Goal: Information Seeking & Learning: Learn about a topic

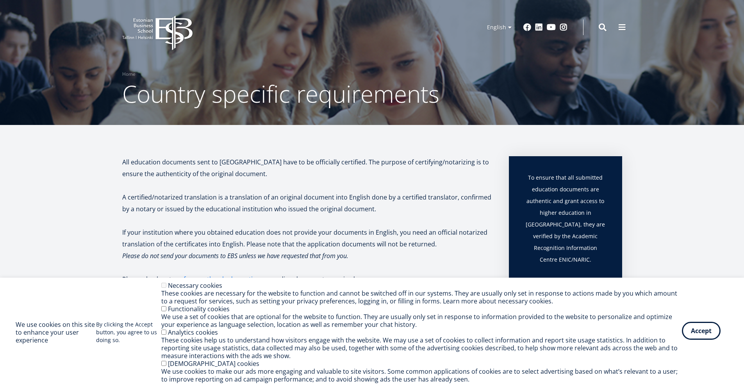
click at [697, 336] on button "Accept" at bounding box center [701, 331] width 39 height 18
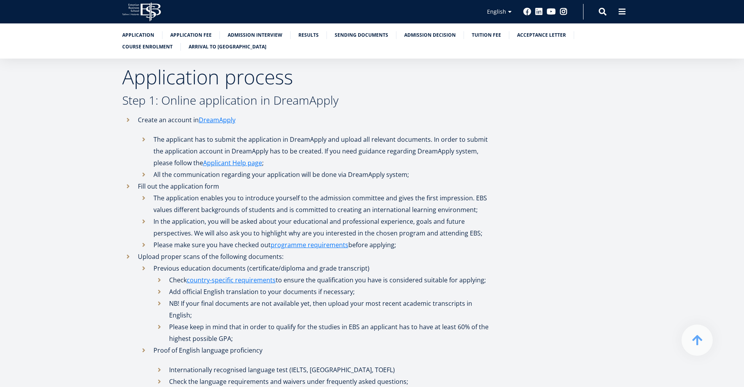
scroll to position [273, 0]
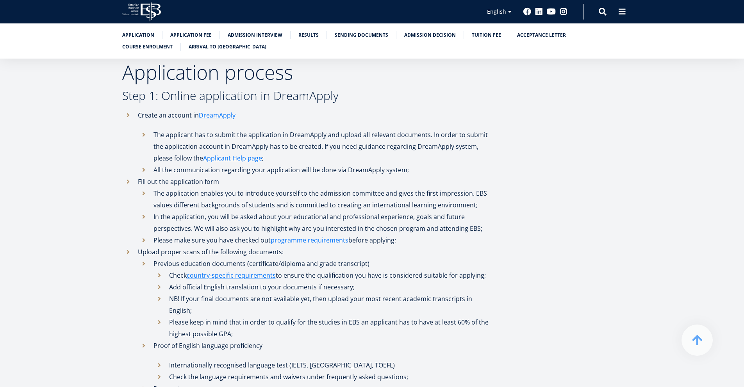
click at [338, 239] on link "programme requirements" at bounding box center [310, 240] width 78 height 12
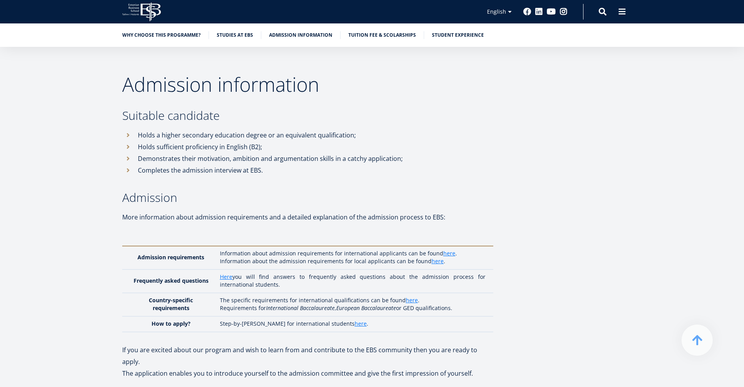
scroll to position [3084, 0]
click at [412, 295] on link "here" at bounding box center [412, 299] width 12 height 8
click at [444, 248] on link "here" at bounding box center [449, 252] width 12 height 8
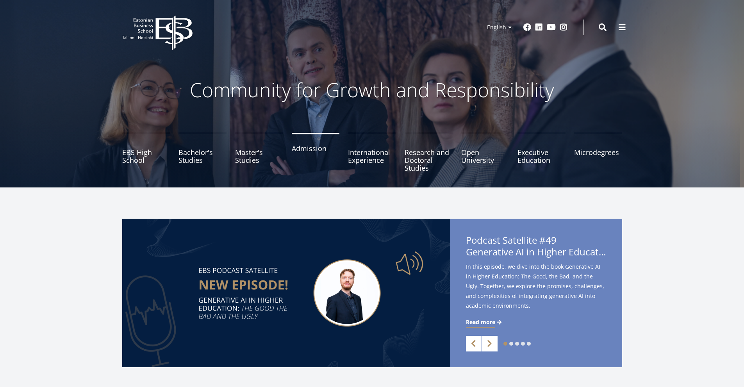
click at [317, 153] on link "Admission" at bounding box center [316, 152] width 48 height 39
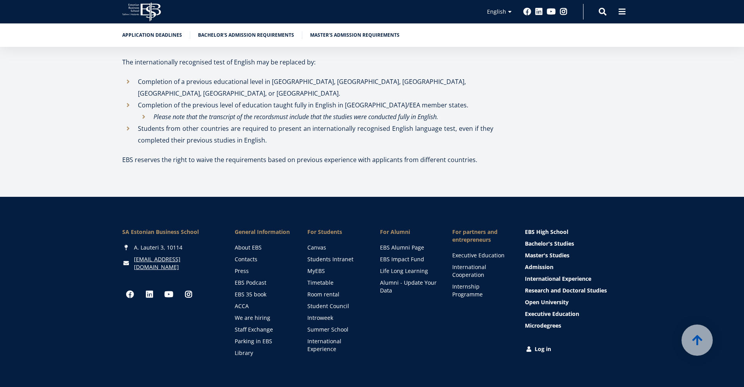
scroll to position [2832, 0]
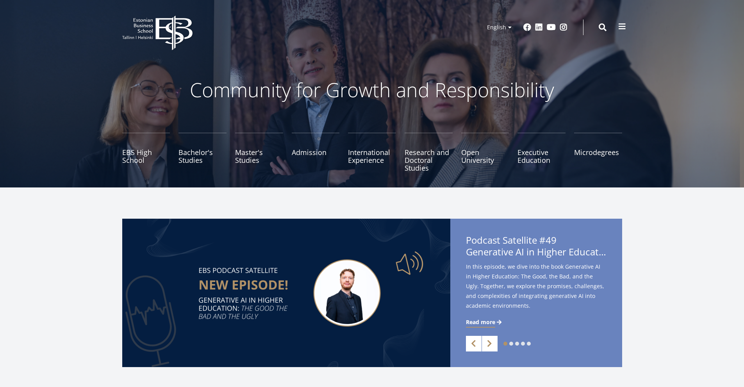
click at [619, 26] on span at bounding box center [622, 27] width 8 height 8
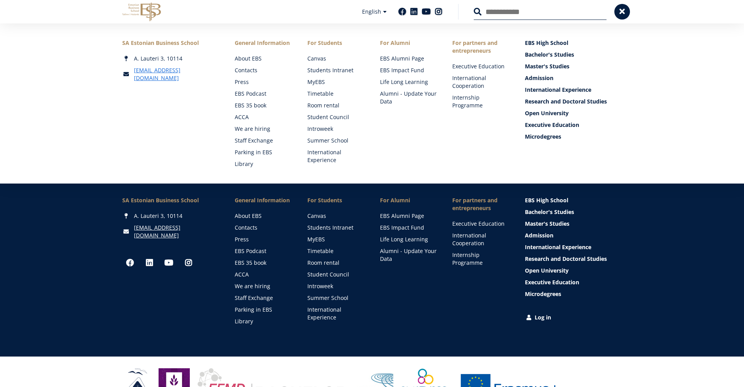
scroll to position [1067, 0]
